Goal: Information Seeking & Learning: Learn about a topic

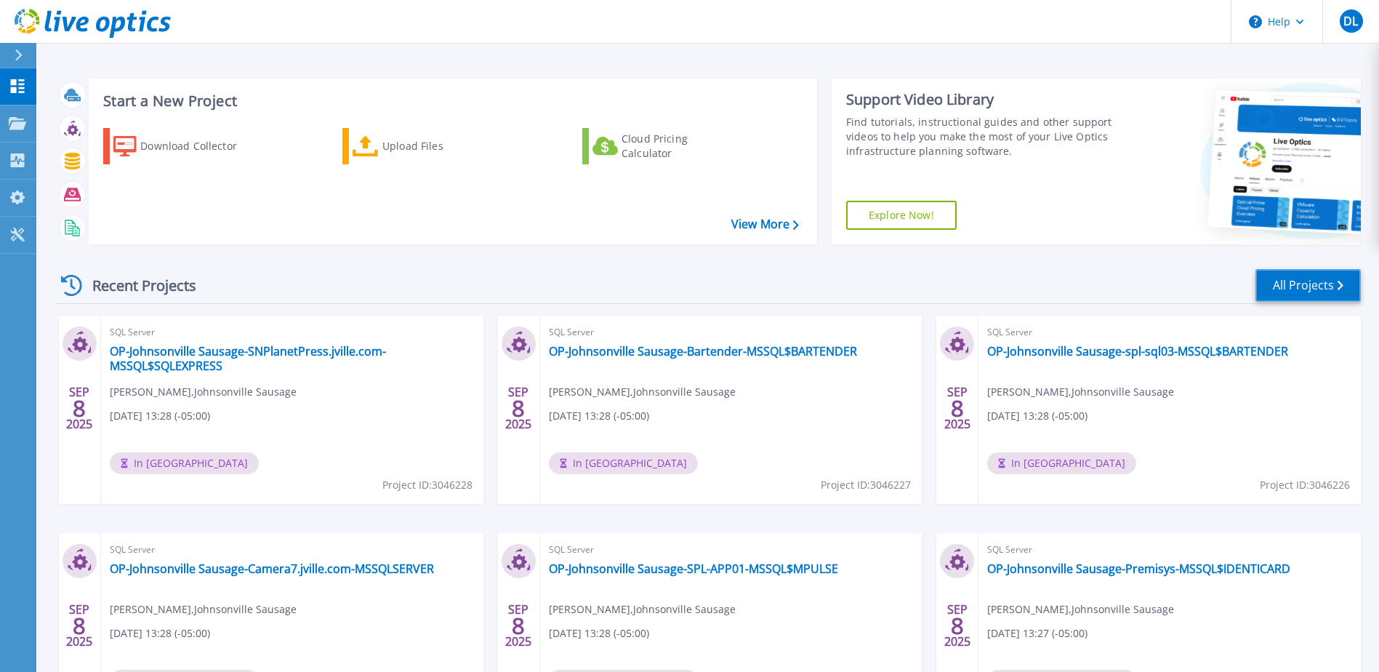
click at [1302, 291] on link "All Projects" at bounding box center [1308, 285] width 105 height 33
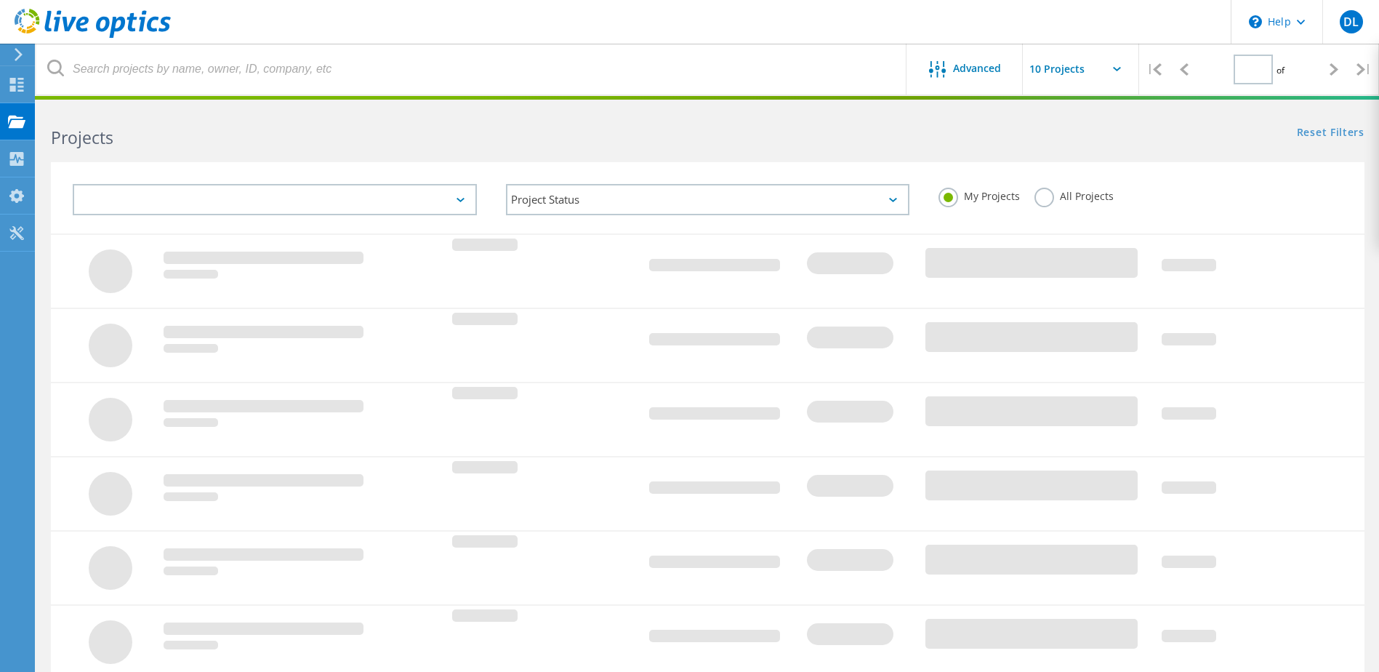
type input "1"
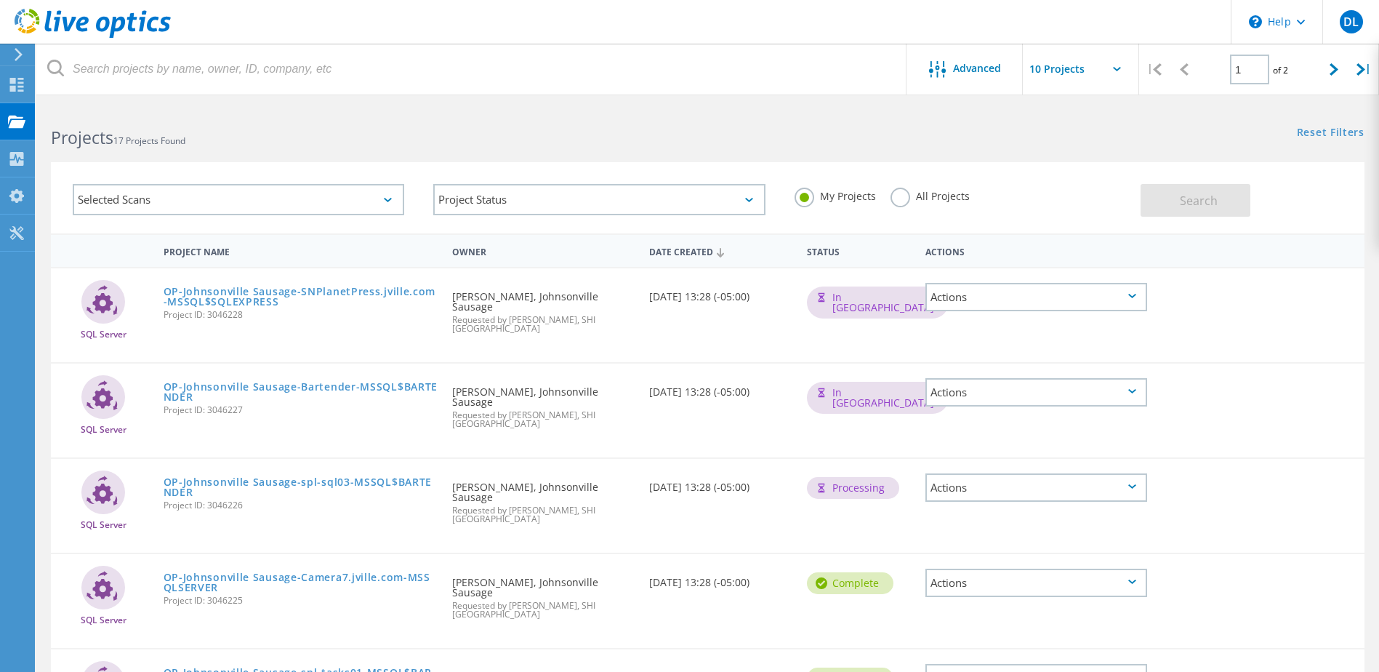
click at [893, 198] on label "All Projects" at bounding box center [930, 195] width 79 height 14
click at [0, 0] on input "All Projects" at bounding box center [0, 0] width 0 height 0
click at [1178, 194] on button "Search" at bounding box center [1196, 200] width 110 height 33
click at [366, 199] on div "Selected Scans" at bounding box center [239, 199] width 332 height 31
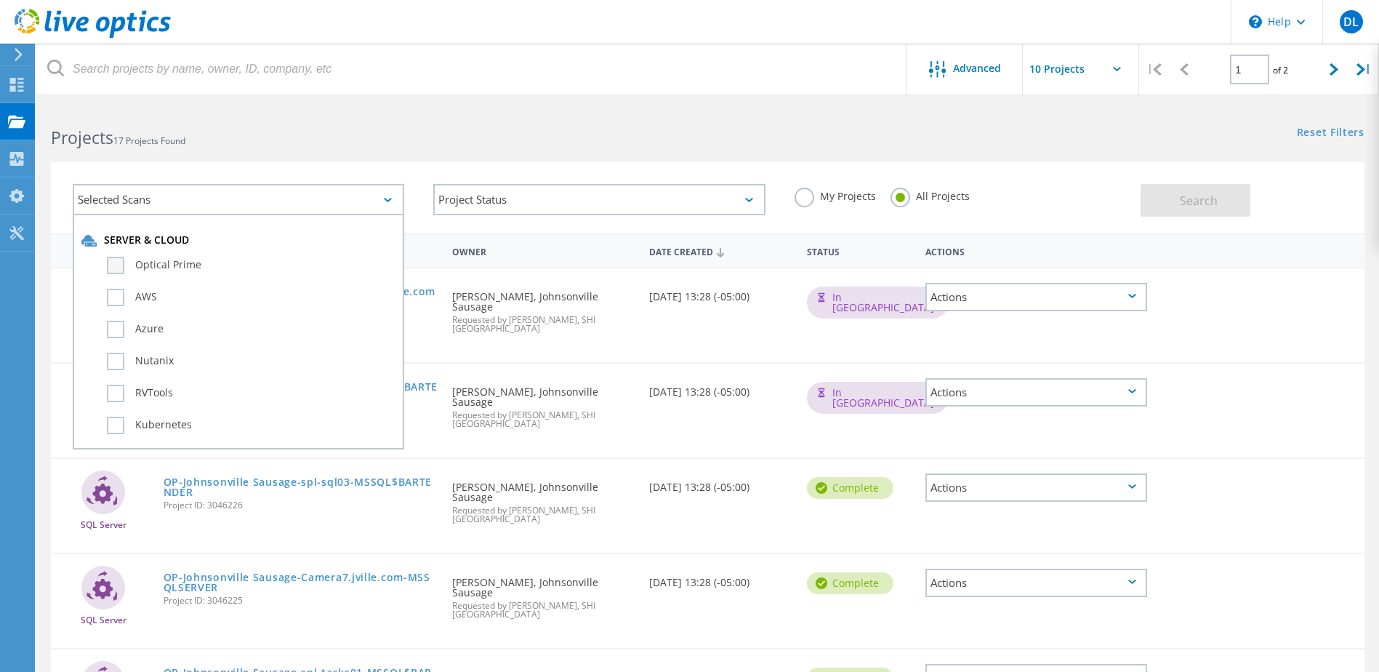
click at [180, 263] on label "Optical Prime" at bounding box center [251, 265] width 289 height 17
click at [0, 0] on input "Optical Prime" at bounding box center [0, 0] width 0 height 0
click at [1200, 195] on span "Search" at bounding box center [1199, 201] width 38 height 16
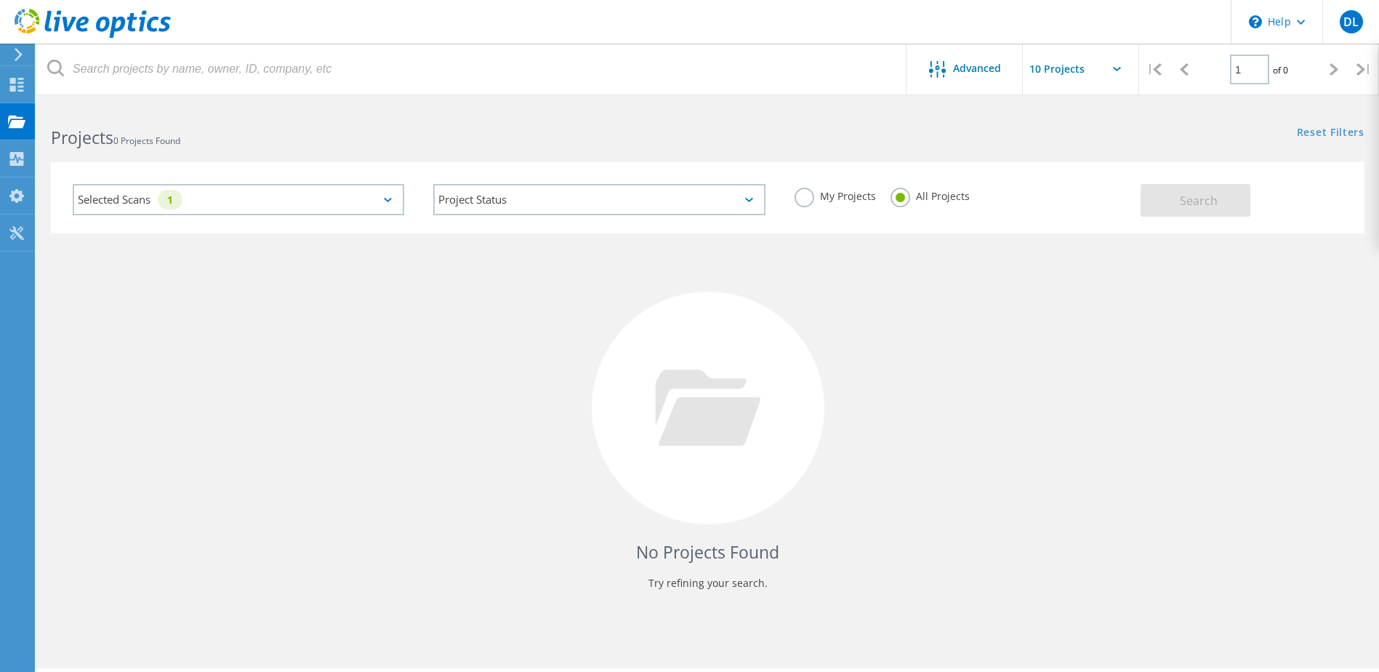
click at [279, 198] on div "Selected Scans 1" at bounding box center [239, 199] width 332 height 31
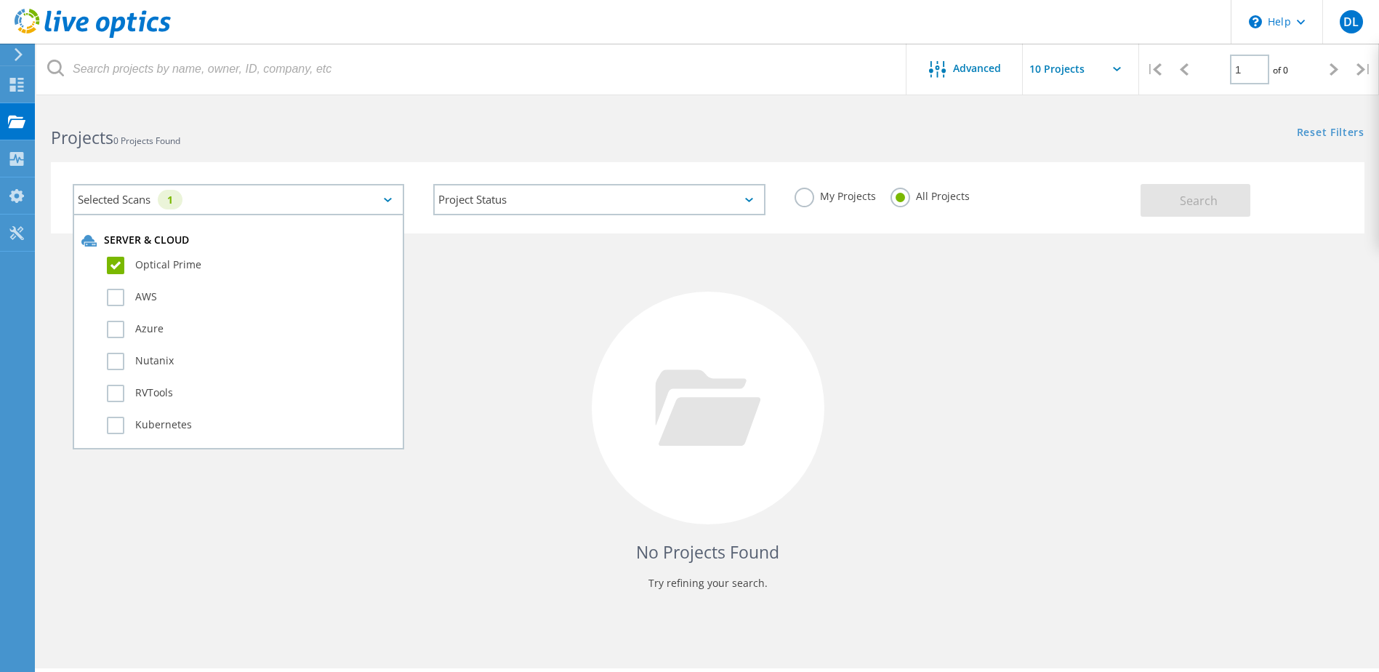
drag, startPoint x: 171, startPoint y: 265, endPoint x: 182, endPoint y: 276, distance: 14.9
click at [171, 266] on label "Optical Prime" at bounding box center [251, 265] width 289 height 17
click at [0, 0] on input "Optical Prime" at bounding box center [0, 0] width 0 height 0
click at [150, 329] on label "Azure" at bounding box center [251, 329] width 289 height 17
click at [0, 0] on input "Azure" at bounding box center [0, 0] width 0 height 0
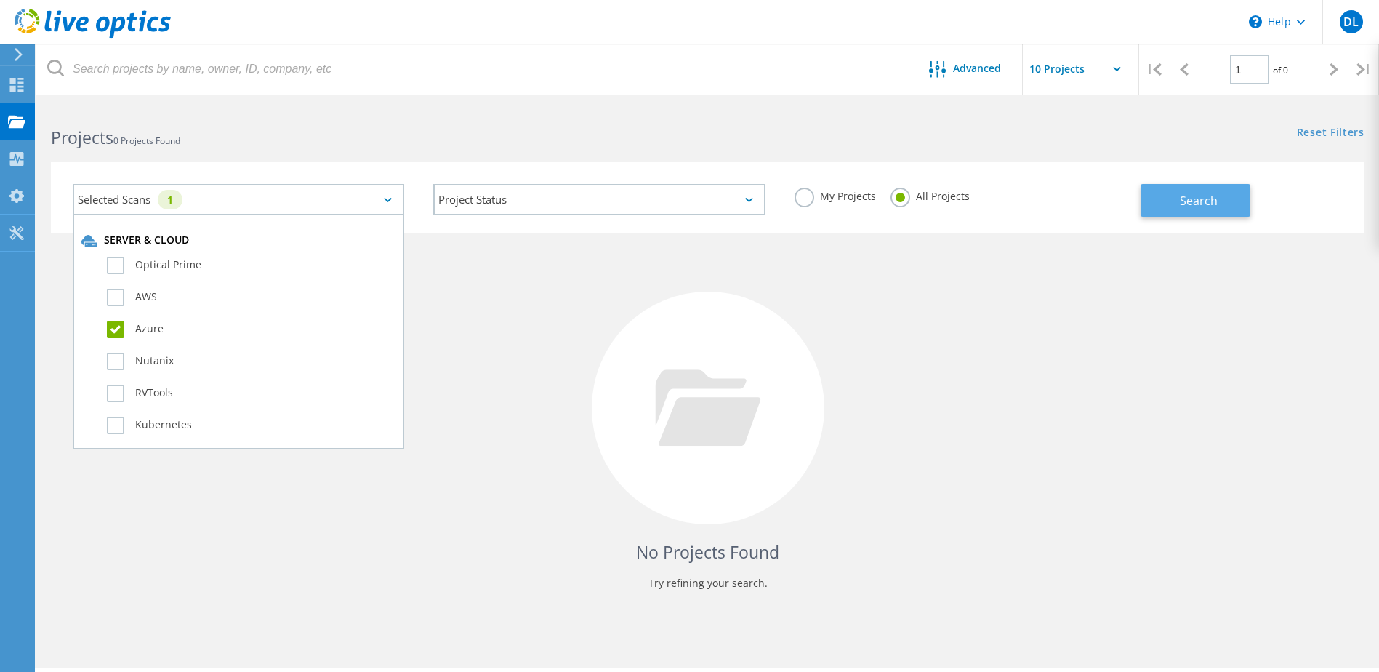
click at [1222, 203] on button "Search" at bounding box center [1196, 200] width 110 height 33
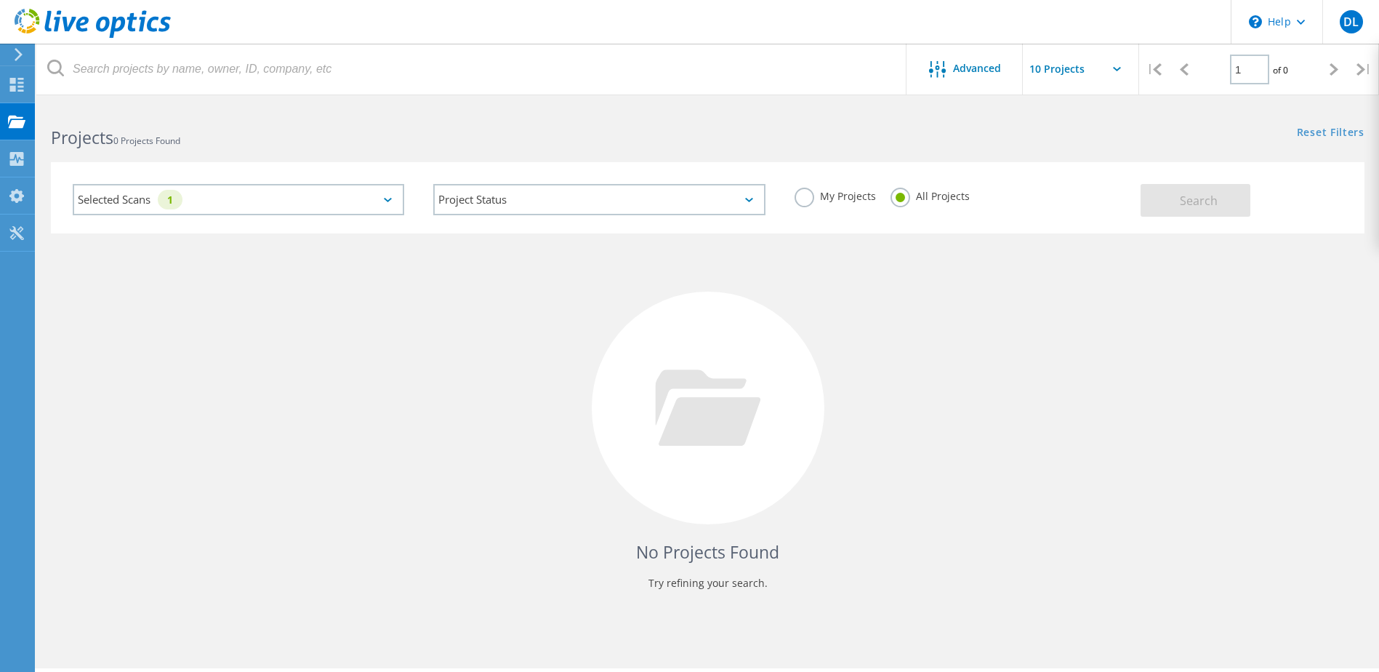
click at [313, 203] on div "Selected Scans 1" at bounding box center [239, 199] width 332 height 31
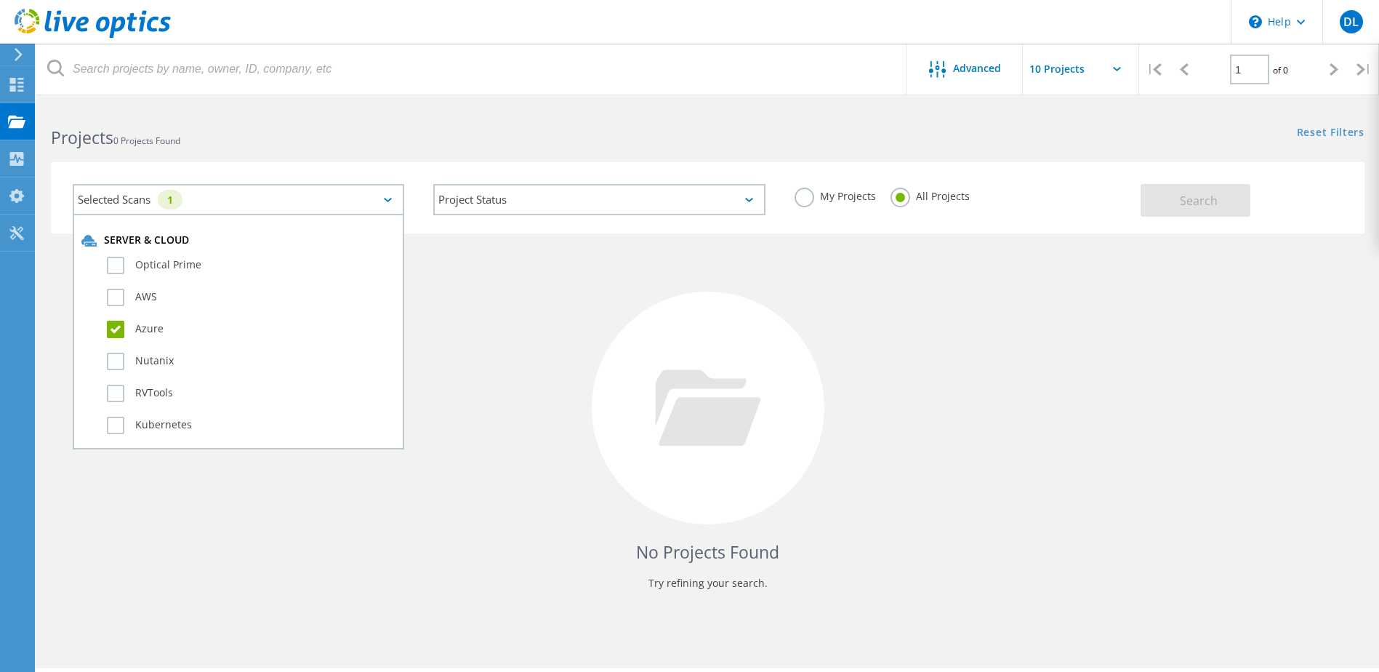
click at [154, 333] on label "Azure" at bounding box center [251, 329] width 289 height 17
click at [0, 0] on input "Azure" at bounding box center [0, 0] width 0 height 0
drag, startPoint x: 1195, startPoint y: 194, endPoint x: 1126, endPoint y: 195, distance: 68.4
click at [1193, 193] on span "Search" at bounding box center [1199, 201] width 38 height 16
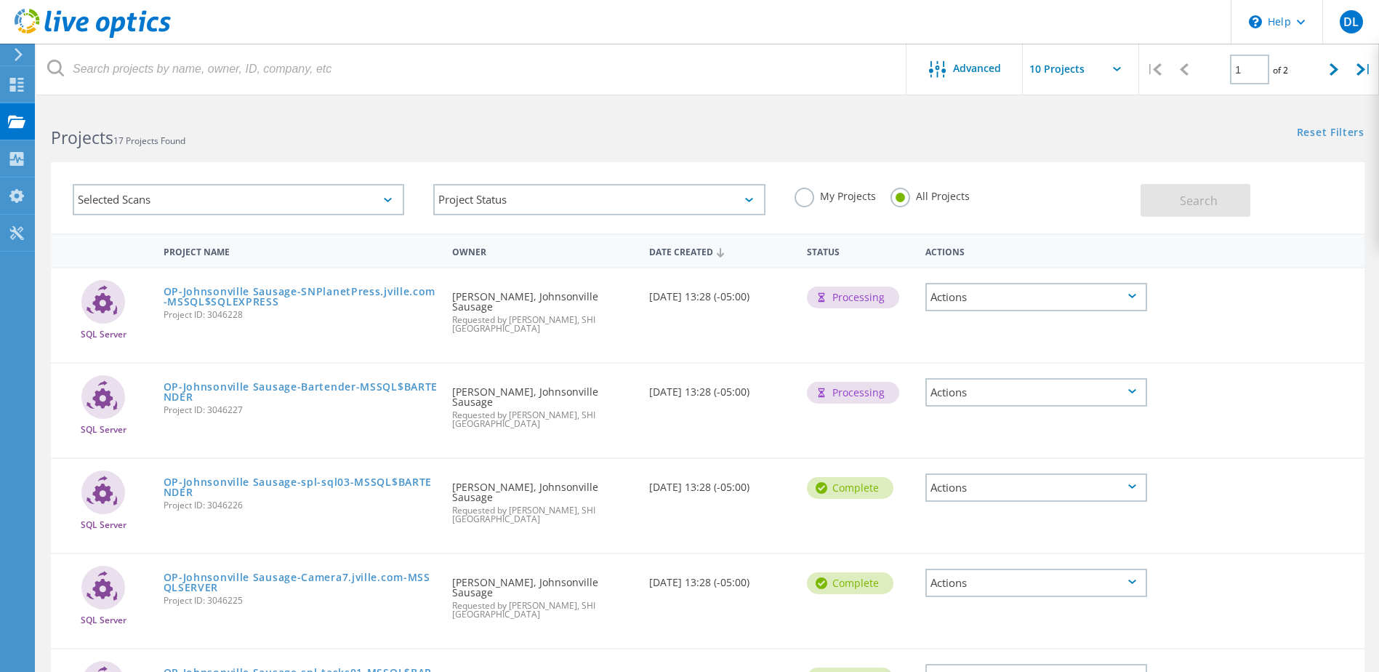
click at [986, 293] on div "Actions" at bounding box center [1037, 297] width 222 height 28
click at [1318, 303] on div "SQL Server OP-Johnsonville Sausage-SNPlanetPress.jville.com-MSSQL$SQLEXPRESS Pr…" at bounding box center [708, 315] width 1314 height 94
click at [977, 473] on div "Actions" at bounding box center [1037, 487] width 222 height 28
click at [951, 443] on div "Project Details" at bounding box center [1036, 454] width 219 height 23
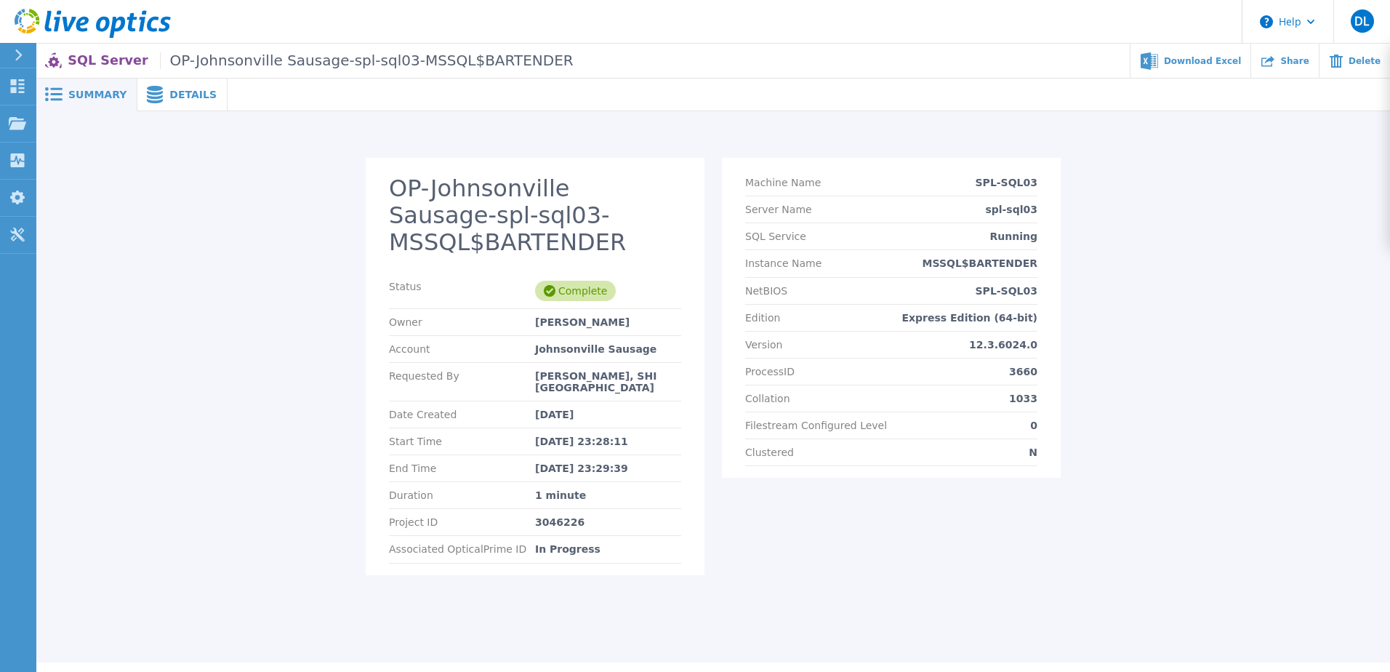
click at [100, 97] on span "Summary" at bounding box center [97, 94] width 58 height 10
click at [100, 68] on p "SQL Server OP-Johnsonville Sausage-spl-sql03-MSSQL$BARTENDER" at bounding box center [320, 60] width 505 height 17
click at [20, 83] on icon at bounding box center [17, 86] width 17 height 14
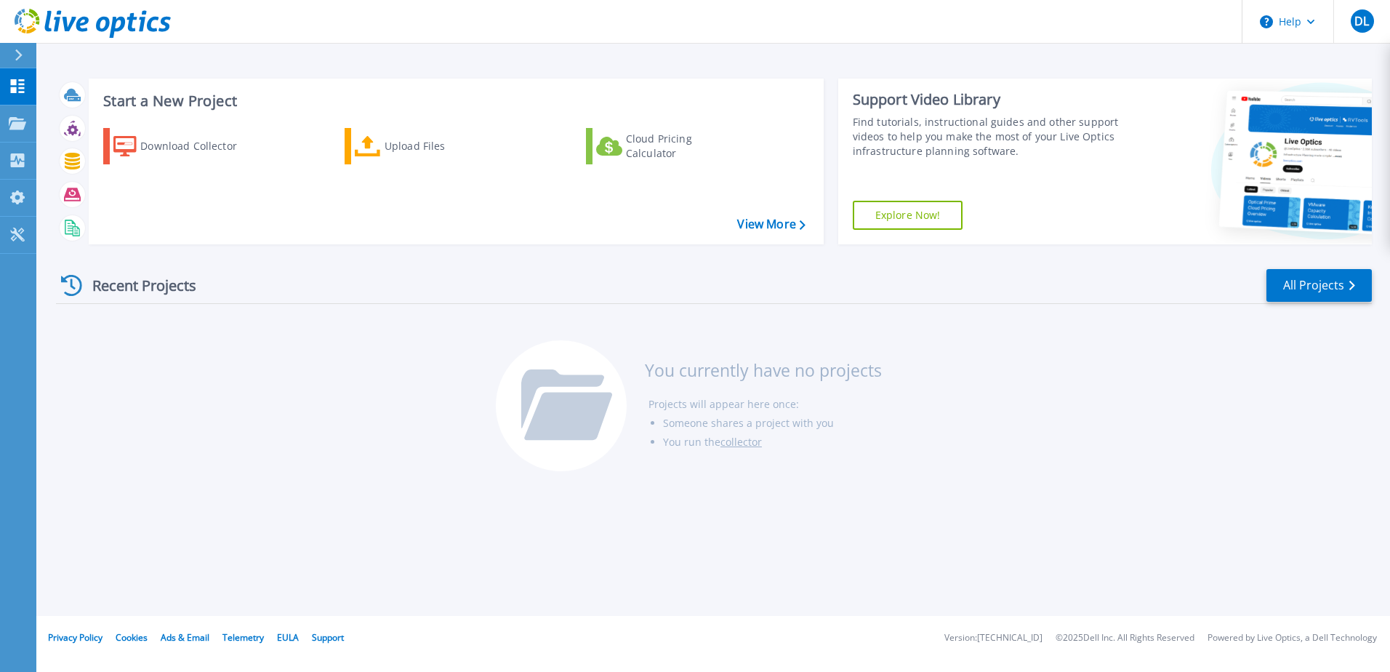
click at [593, 383] on icon at bounding box center [562, 398] width 83 height 59
click at [1310, 273] on link "All Projects" at bounding box center [1319, 285] width 105 height 33
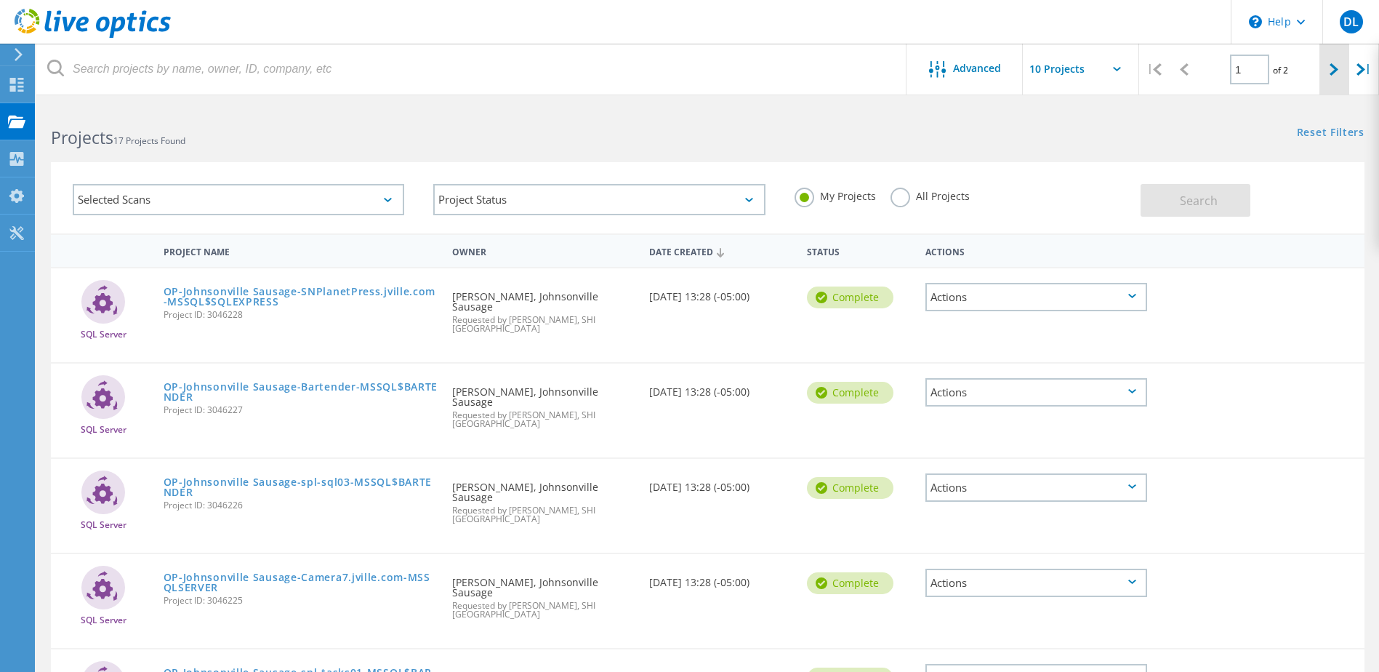
click at [1336, 70] on icon at bounding box center [1334, 69] width 9 height 12
click at [1162, 66] on icon at bounding box center [1157, 69] width 9 height 12
type input "1"
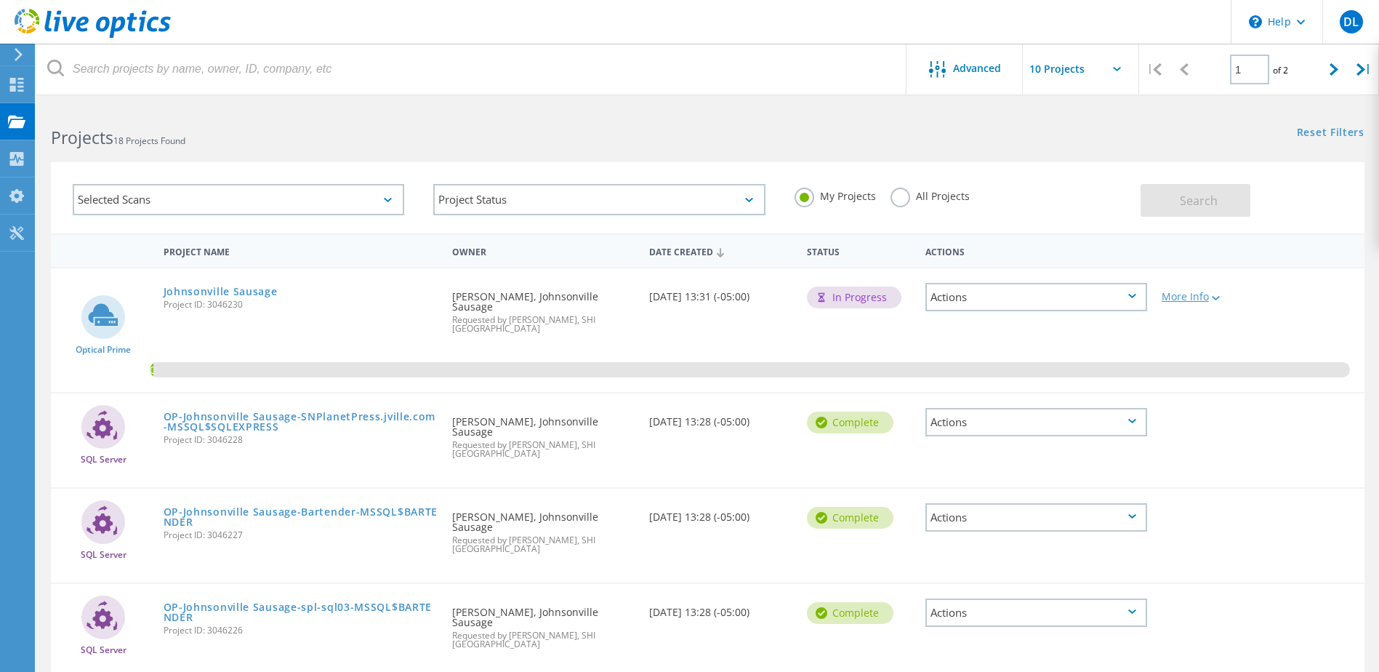
click at [1216, 295] on div at bounding box center [1214, 297] width 11 height 9
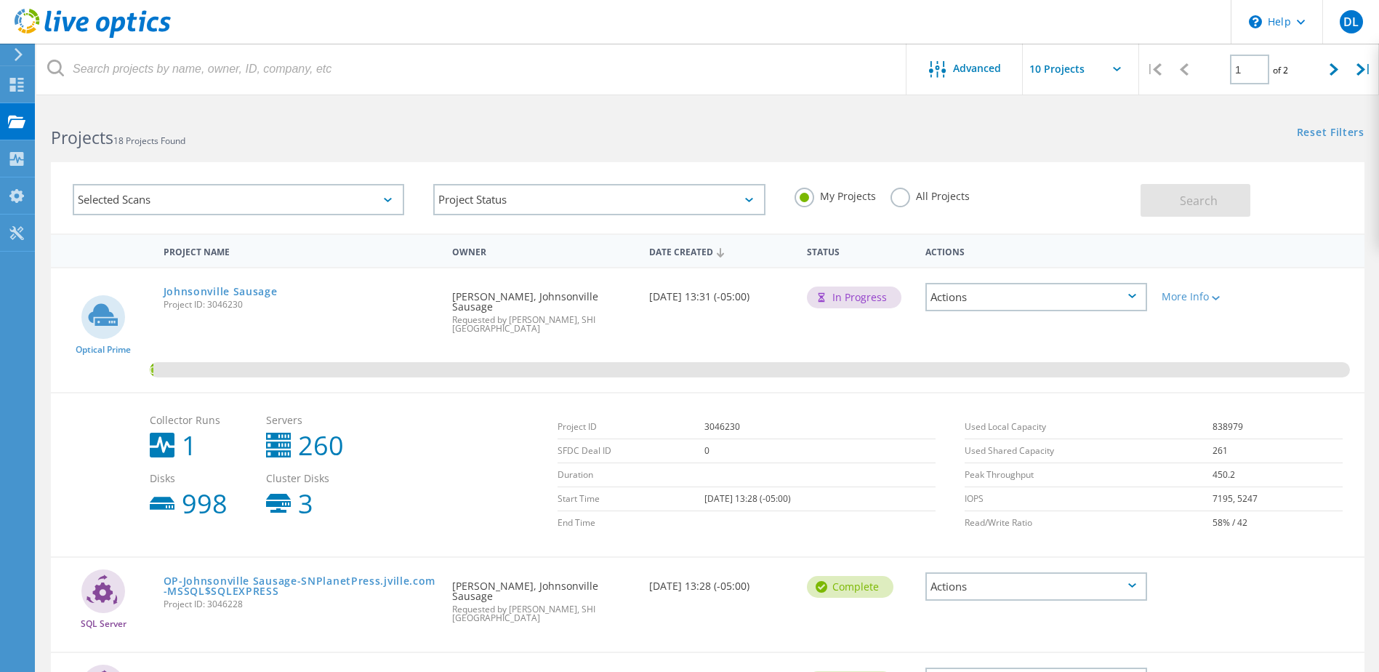
click at [582, 329] on div "Requested By [PERSON_NAME], Johnsonville Sausage Requested by [PERSON_NAME], SH…" at bounding box center [543, 307] width 197 height 79
click at [328, 433] on b "260" at bounding box center [321, 446] width 46 height 26
click at [183, 433] on b "1" at bounding box center [189, 446] width 15 height 26
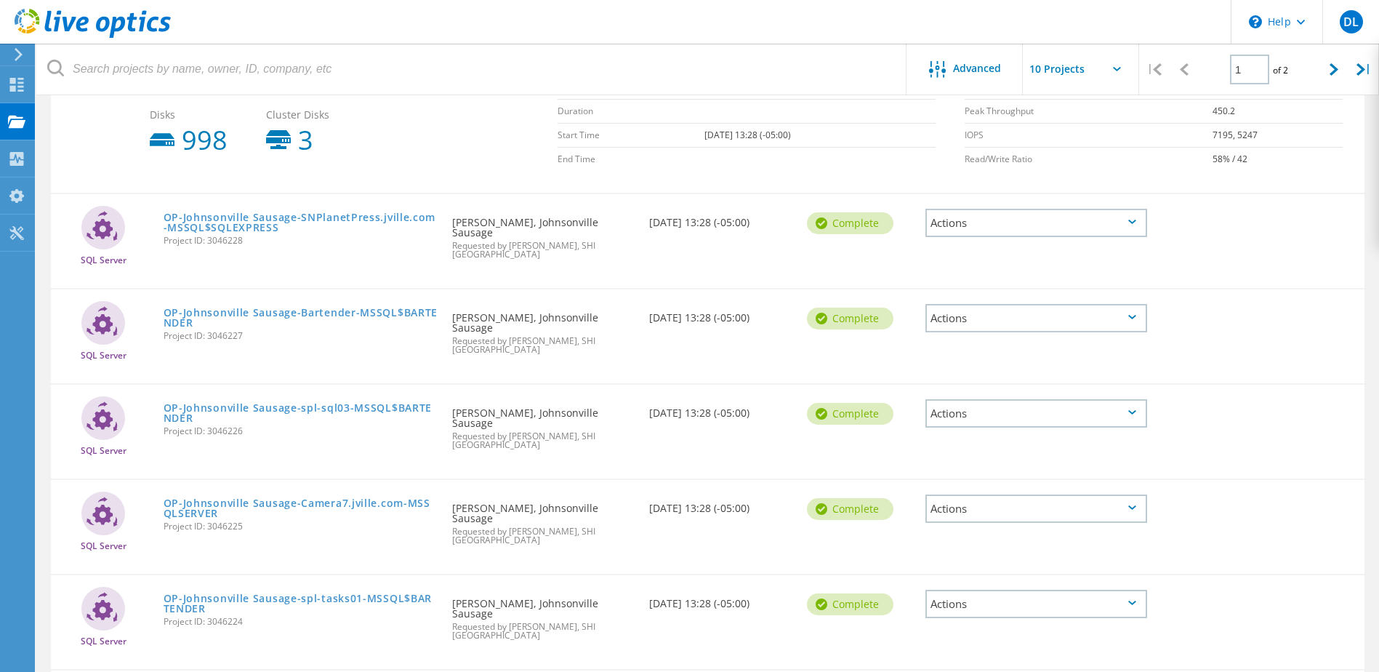
scroll to position [611, 0]
